Goal: Task Accomplishment & Management: Complete application form

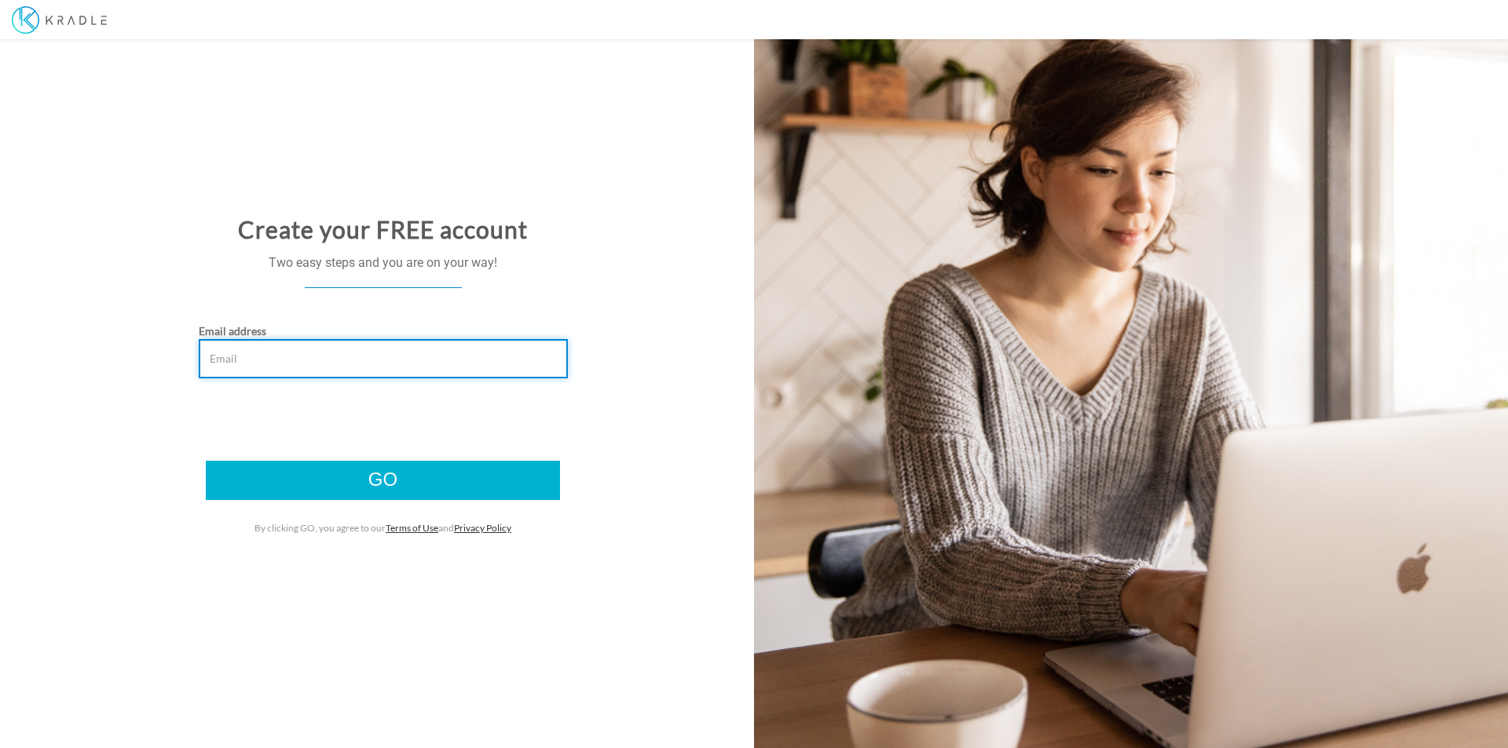
click at [243, 358] on input "Email address" at bounding box center [383, 358] width 369 height 39
click at [227, 361] on input "billy.smith@kradle.com" at bounding box center [383, 358] width 369 height 39
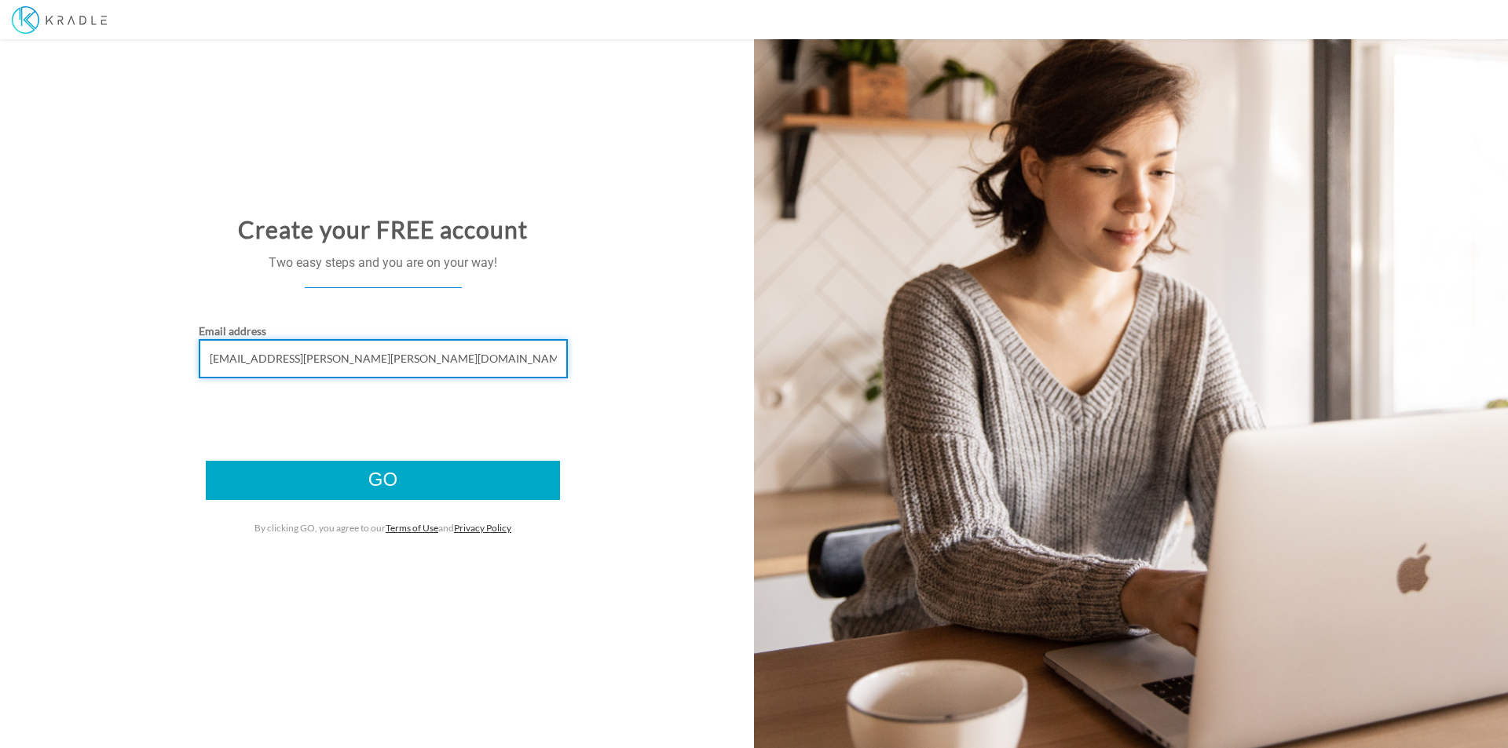
type input "billyy.smith@kradle.com"
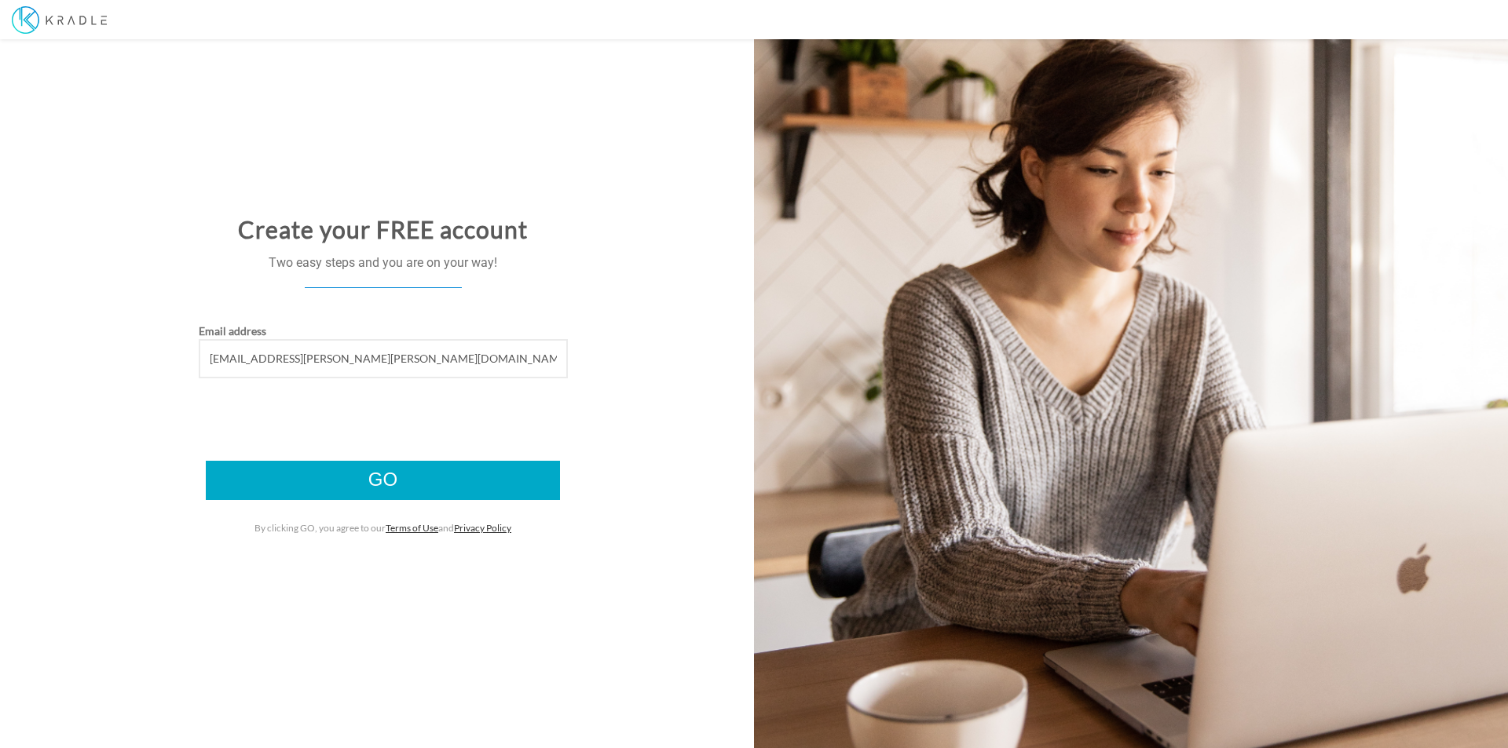
click at [386, 478] on input "Go" at bounding box center [383, 480] width 354 height 39
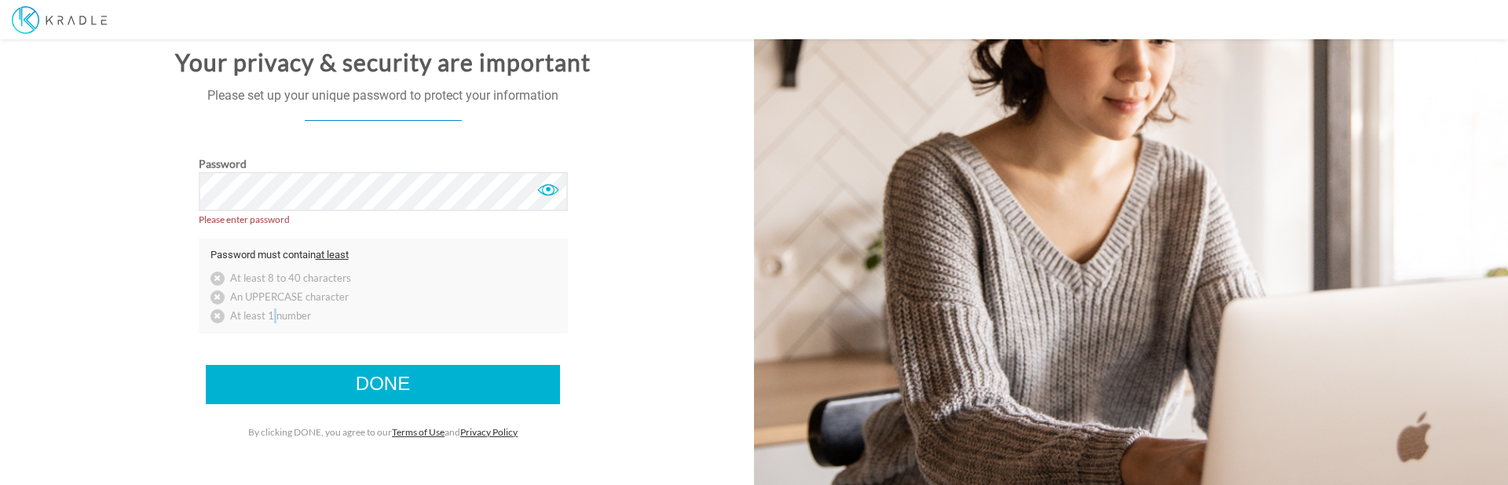
click at [270, 314] on li "At least 1 number" at bounding box center [291, 316] width 185 height 15
click at [274, 316] on li "At least 1 number" at bounding box center [291, 316] width 185 height 15
